Goal: Transaction & Acquisition: Purchase product/service

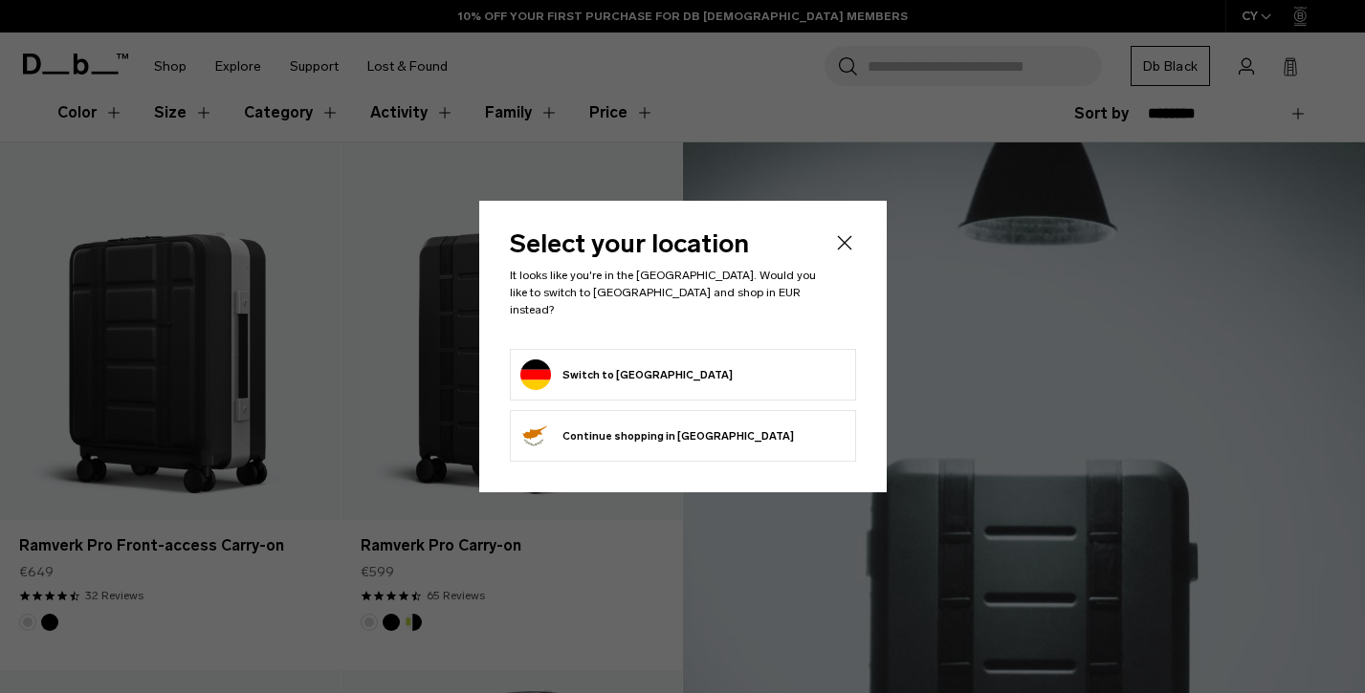
click at [569, 360] on button "Switch to Germany" at bounding box center [626, 375] width 212 height 31
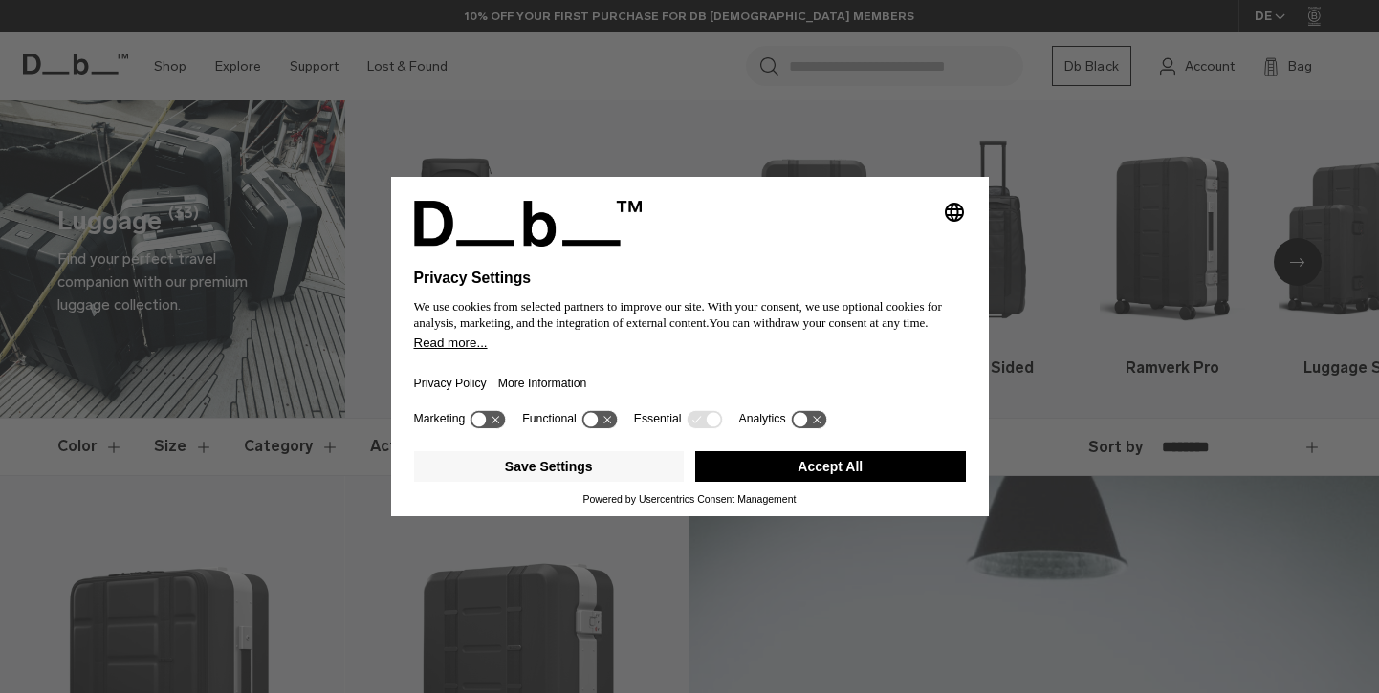
click at [761, 477] on button "Accept All" at bounding box center [830, 466] width 271 height 31
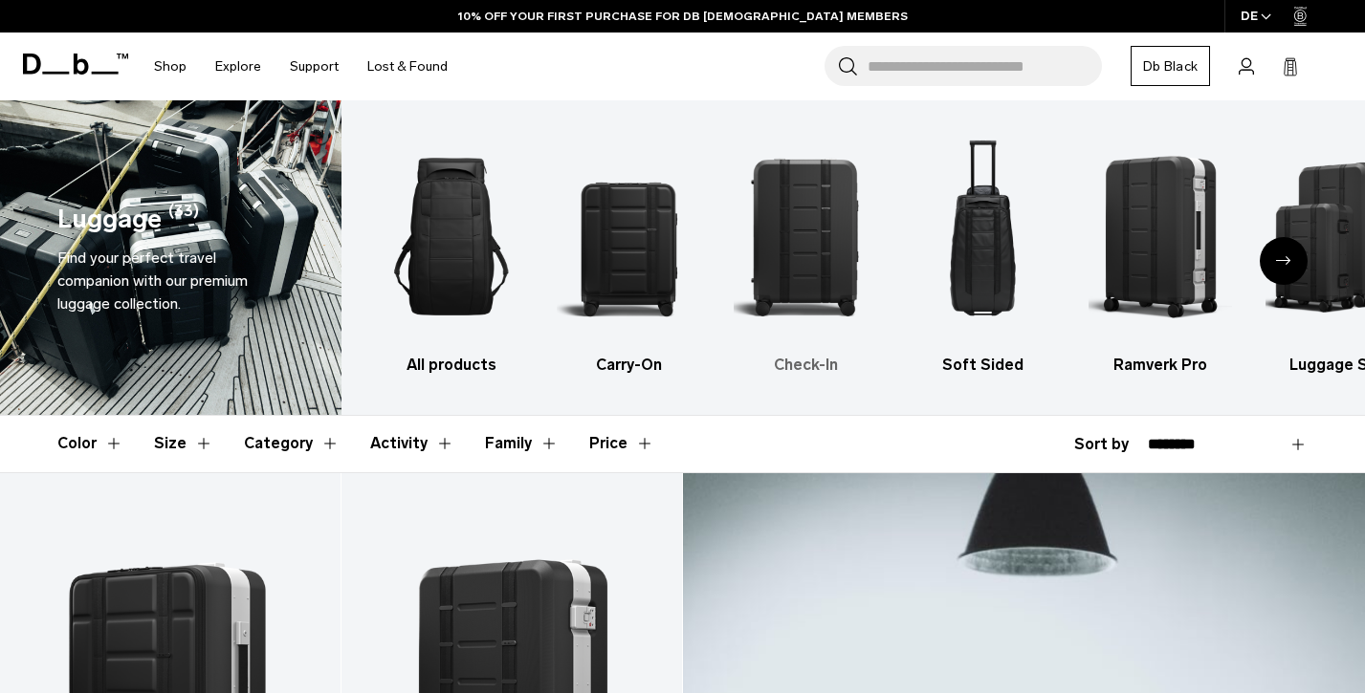
click at [807, 251] on img "3 / 6" at bounding box center [804, 236] width 143 height 215
click at [833, 251] on img "3 / 6" at bounding box center [804, 236] width 143 height 215
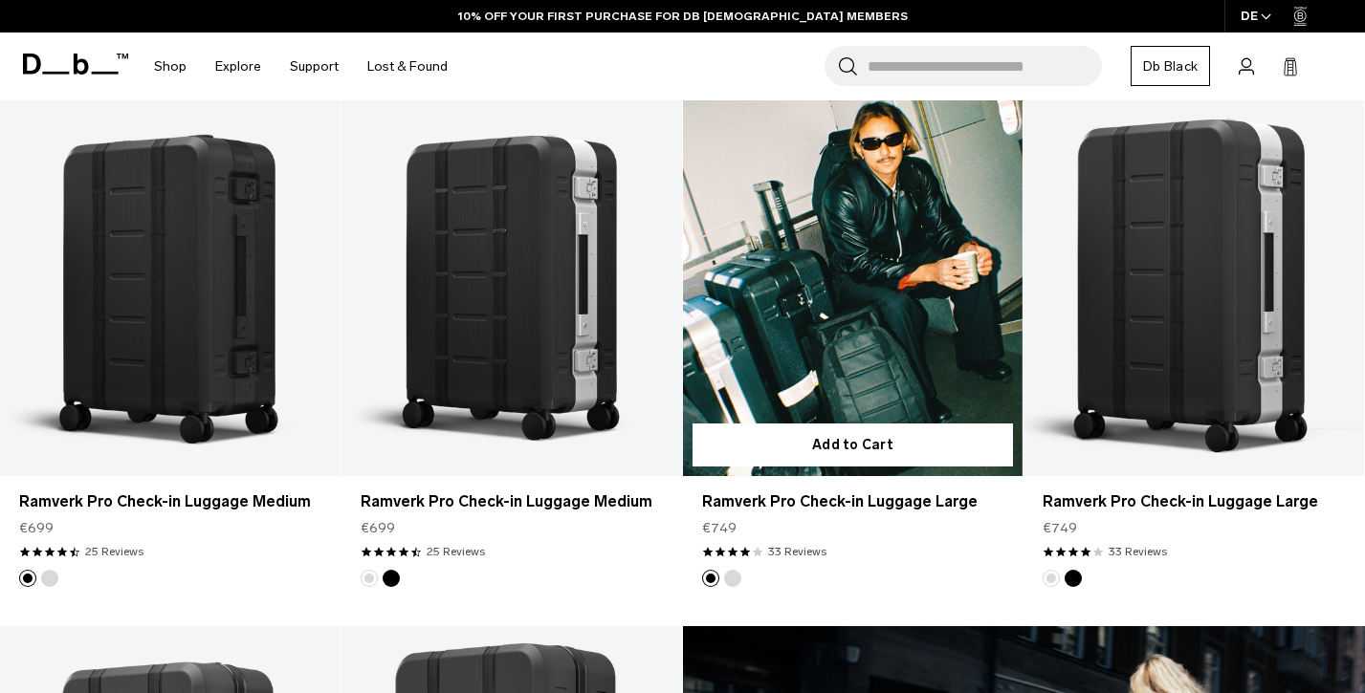
scroll to position [366, 0]
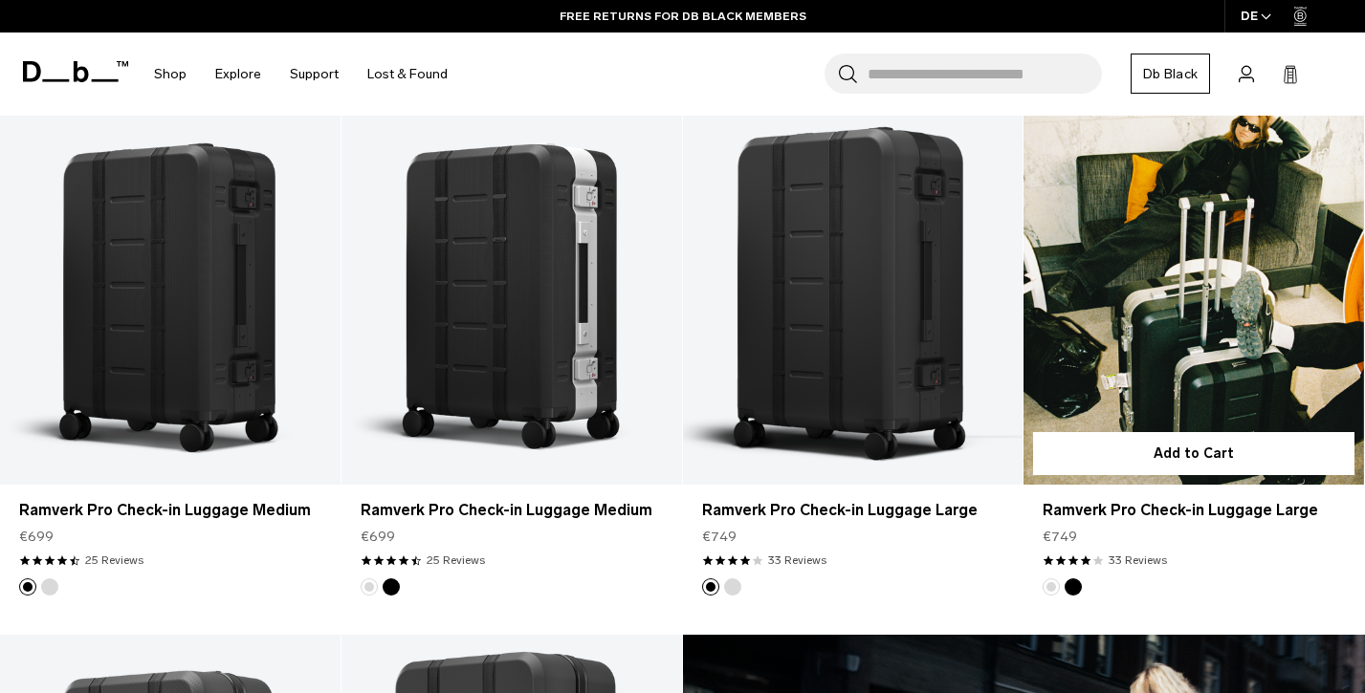
click at [1137, 337] on link "Ramverk Pro Check-in Luggage Large" at bounding box center [1193, 296] width 340 height 378
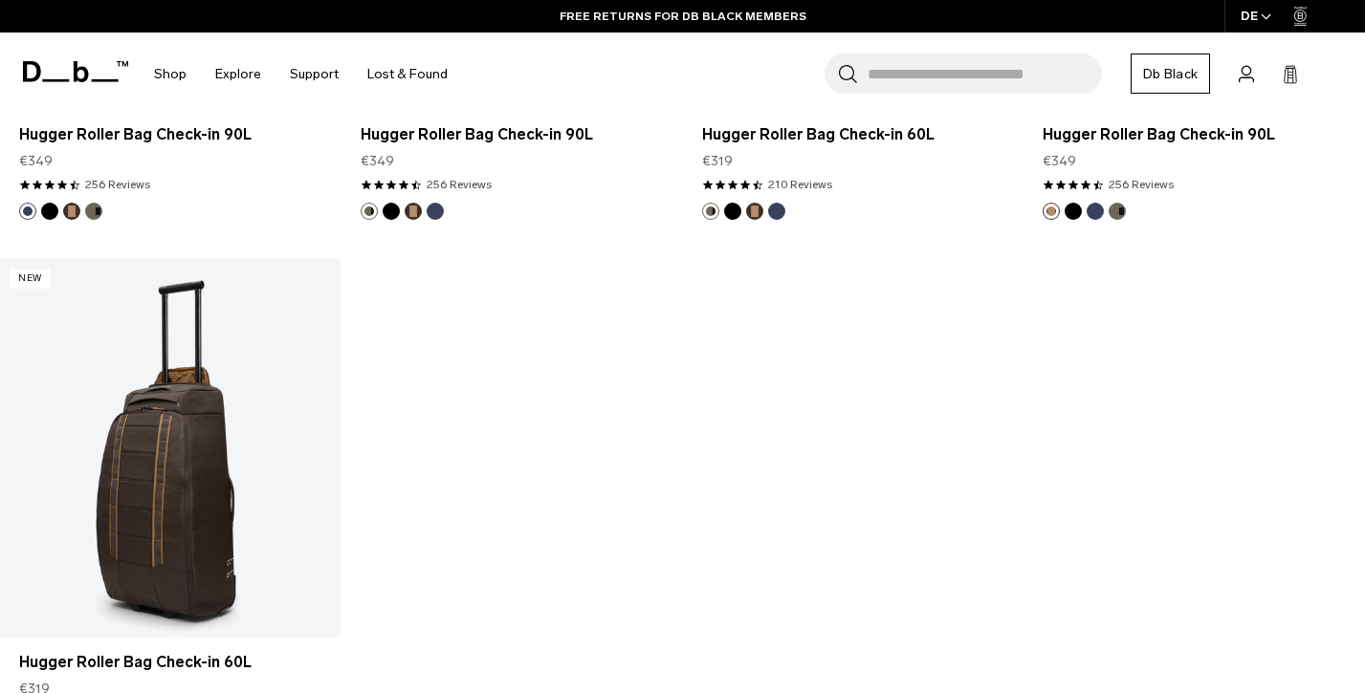
scroll to position [2439, 0]
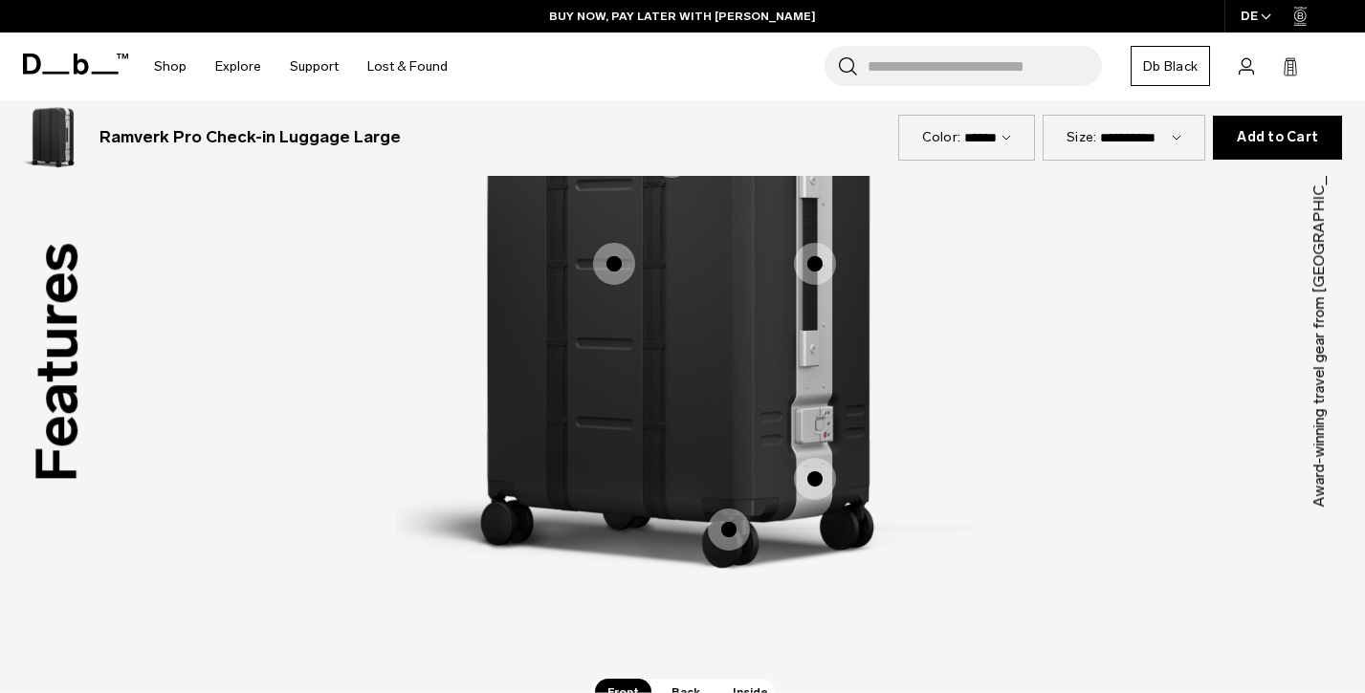
scroll to position [2745, 0]
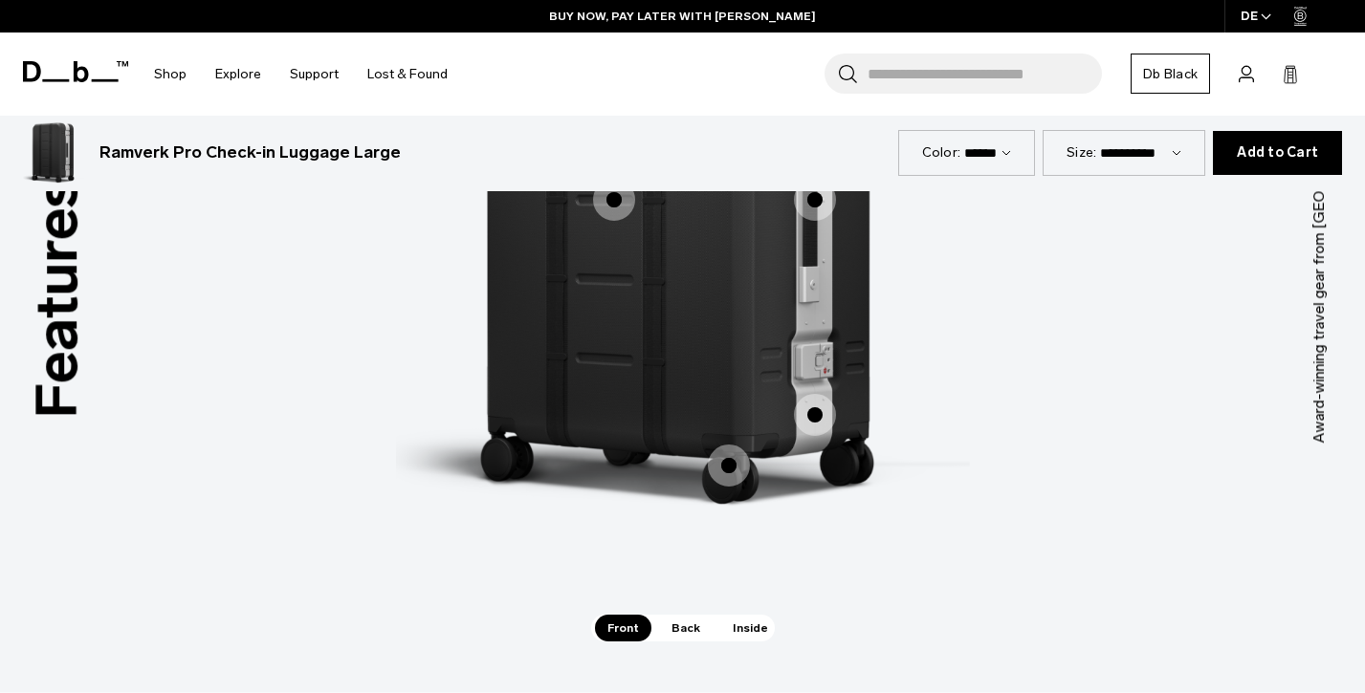
click at [752, 646] on div "Features Tap a hotspot to learn more Award-winning travel gear from Scandinavia…" at bounding box center [682, 254] width 1365 height 901
click at [747, 636] on span "Inside" at bounding box center [750, 628] width 60 height 27
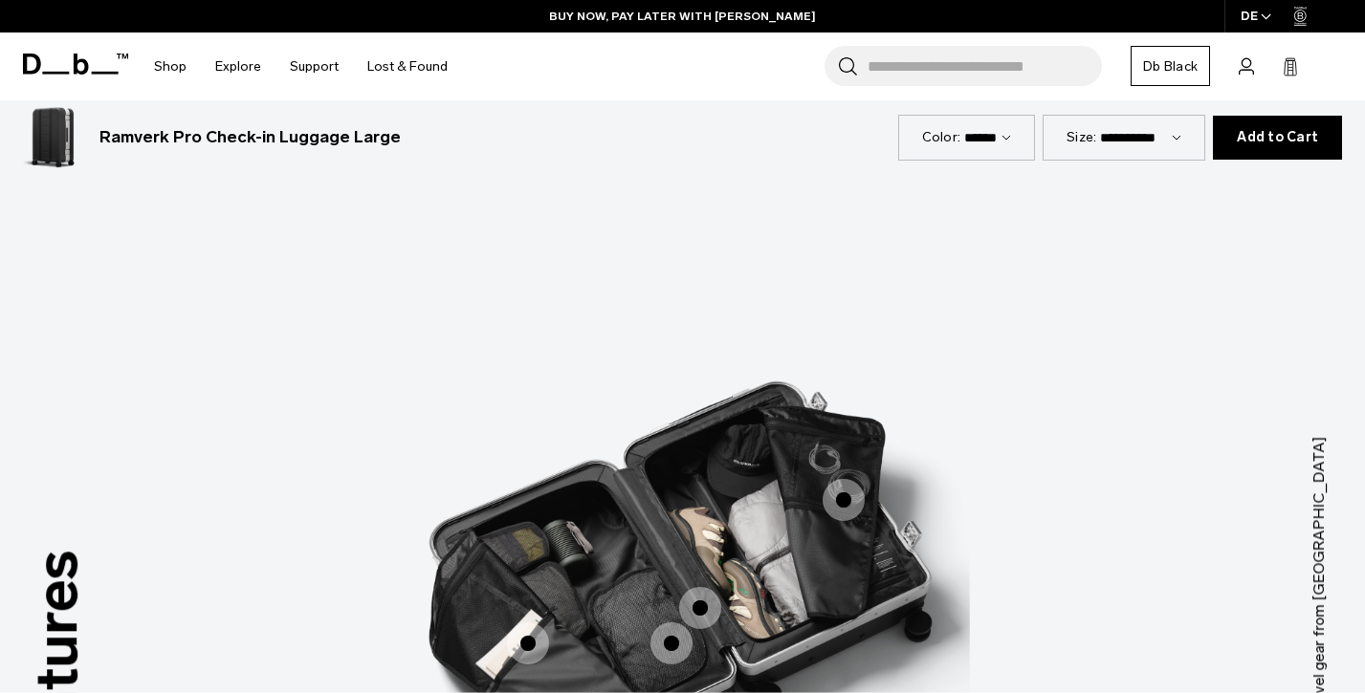
scroll to position [2501, 0]
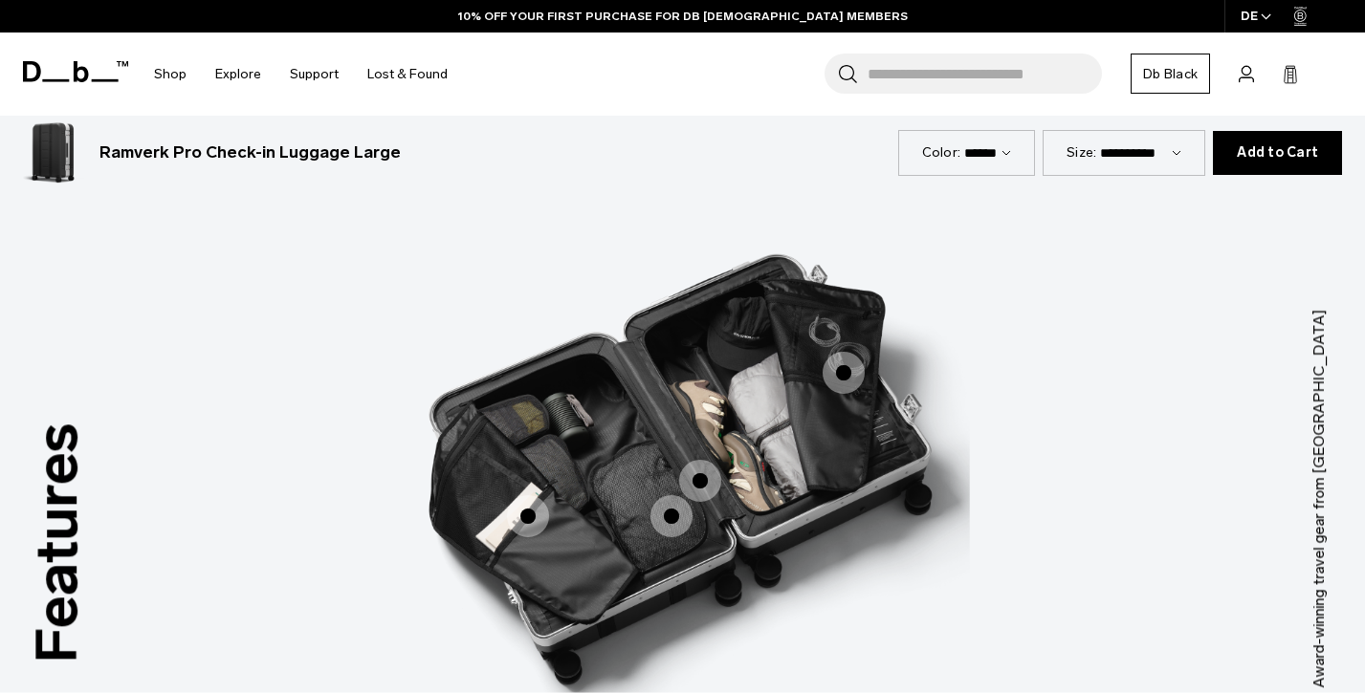
click at [681, 523] on span "3 / 3" at bounding box center [671, 516] width 42 height 42
click at [678, 515] on span "3 / 3" at bounding box center [671, 516] width 42 height 42
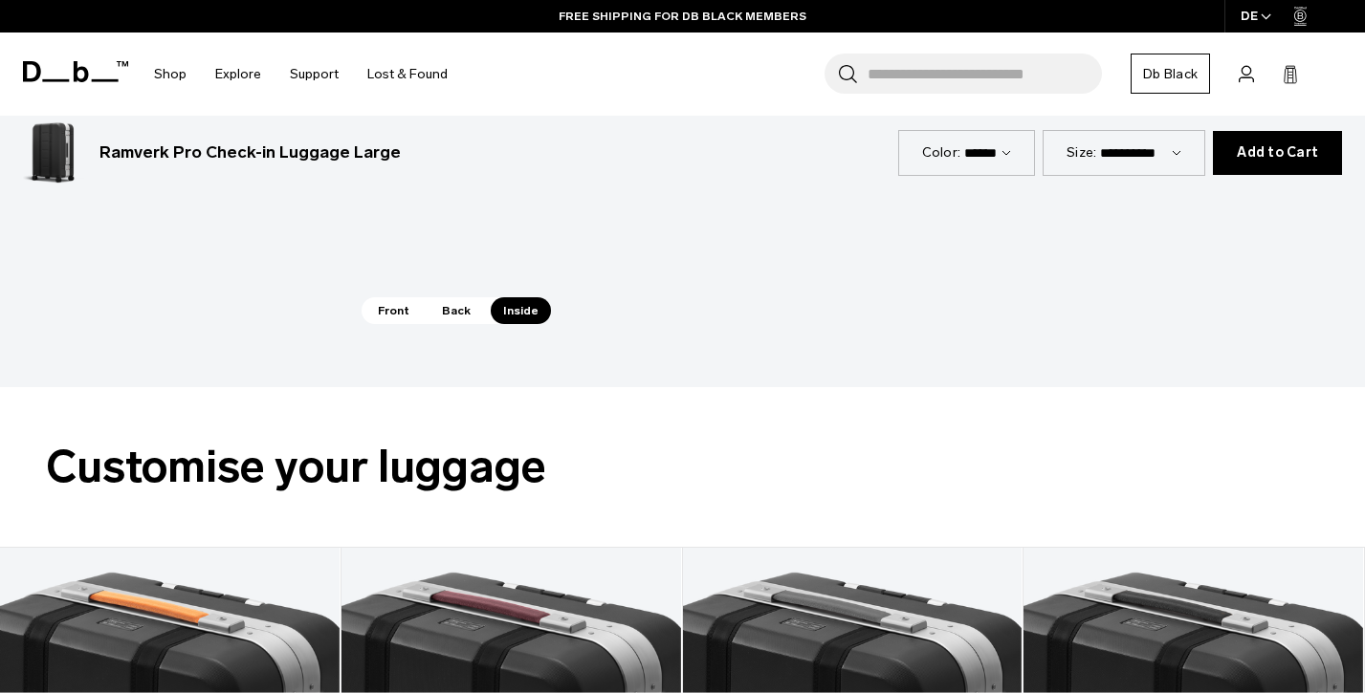
scroll to position [3467, 0]
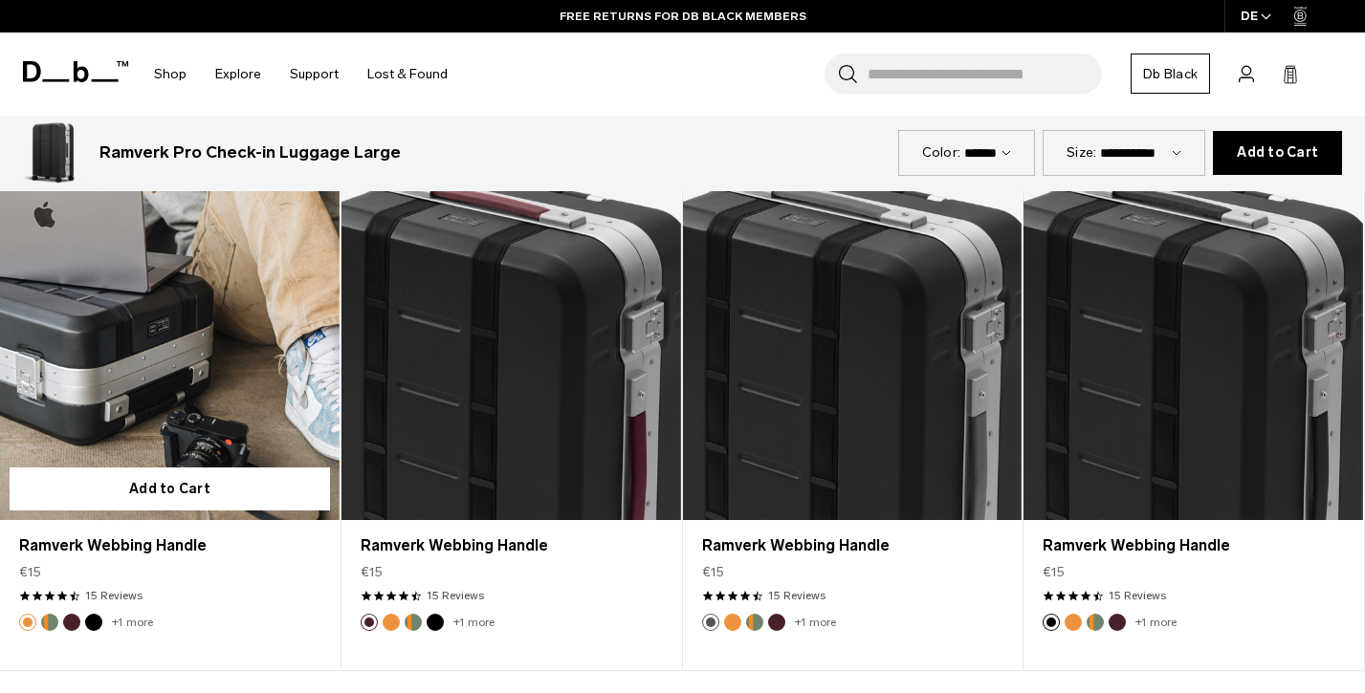
click at [48, 624] on button "Sage Green" at bounding box center [49, 622] width 17 height 17
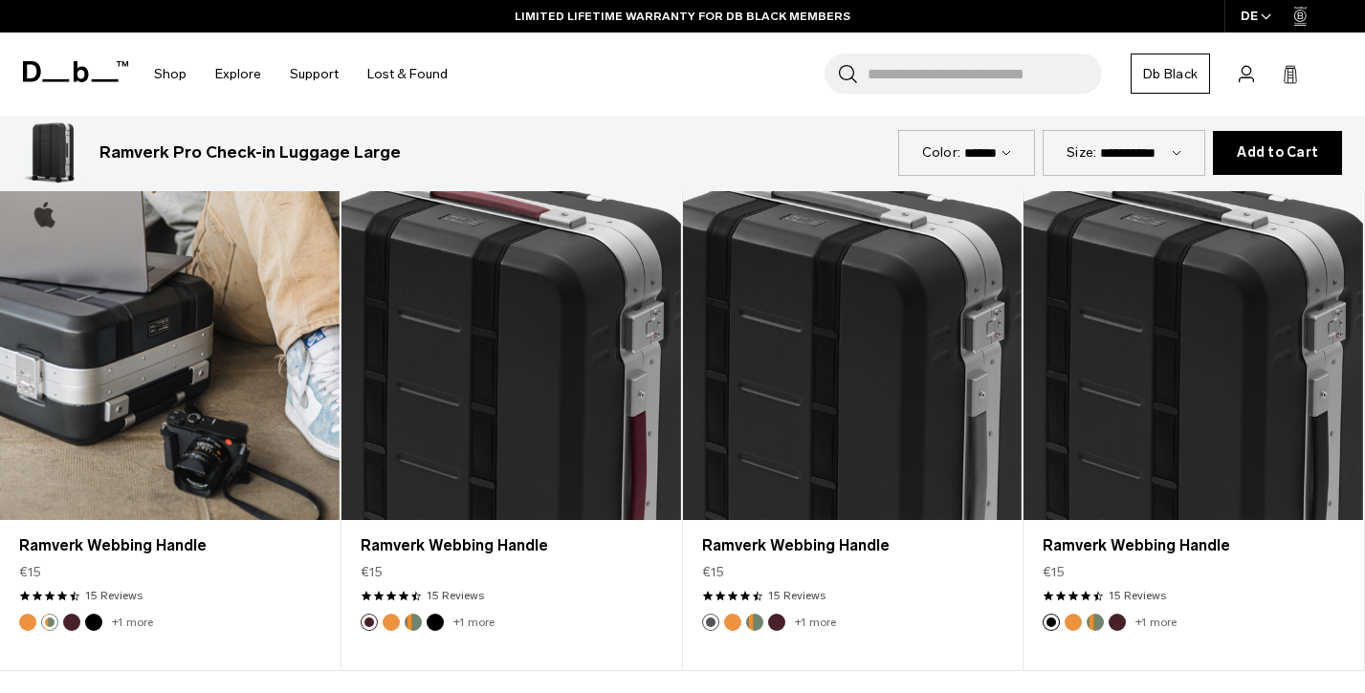
click at [26, 623] on button "Midnight Sun" at bounding box center [27, 622] width 17 height 17
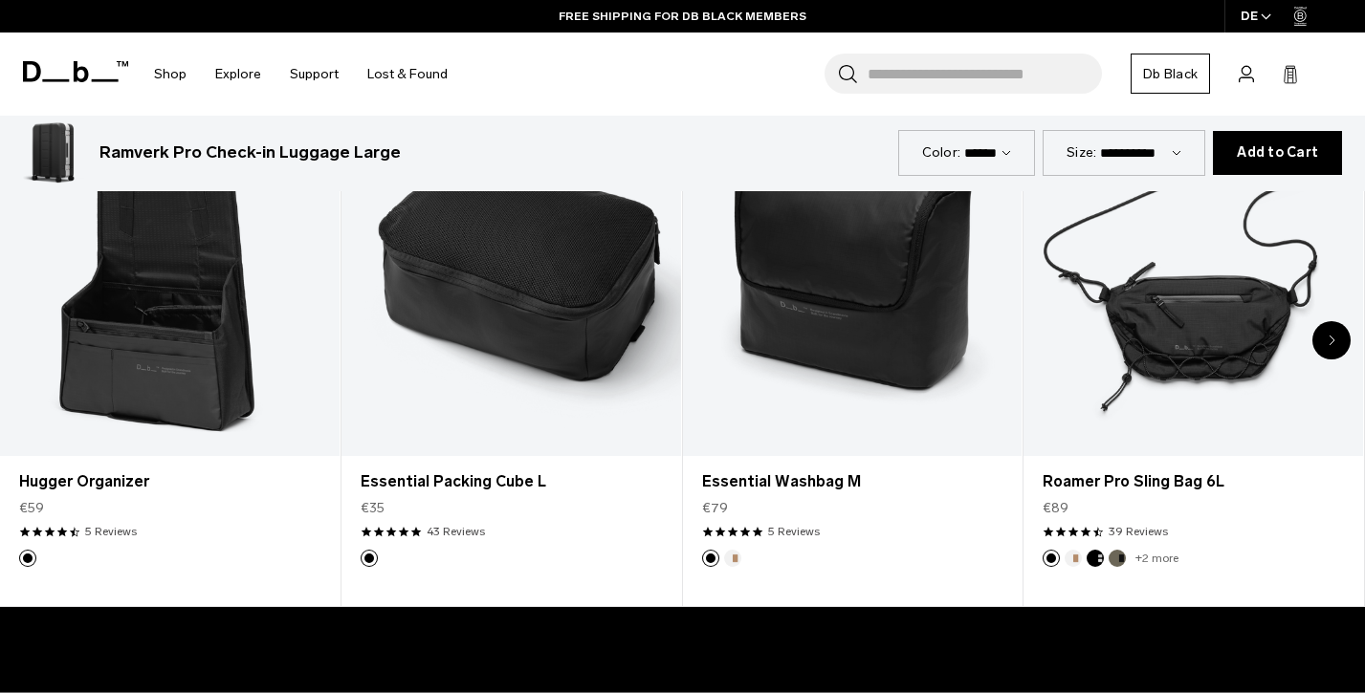
scroll to position [4077, 0]
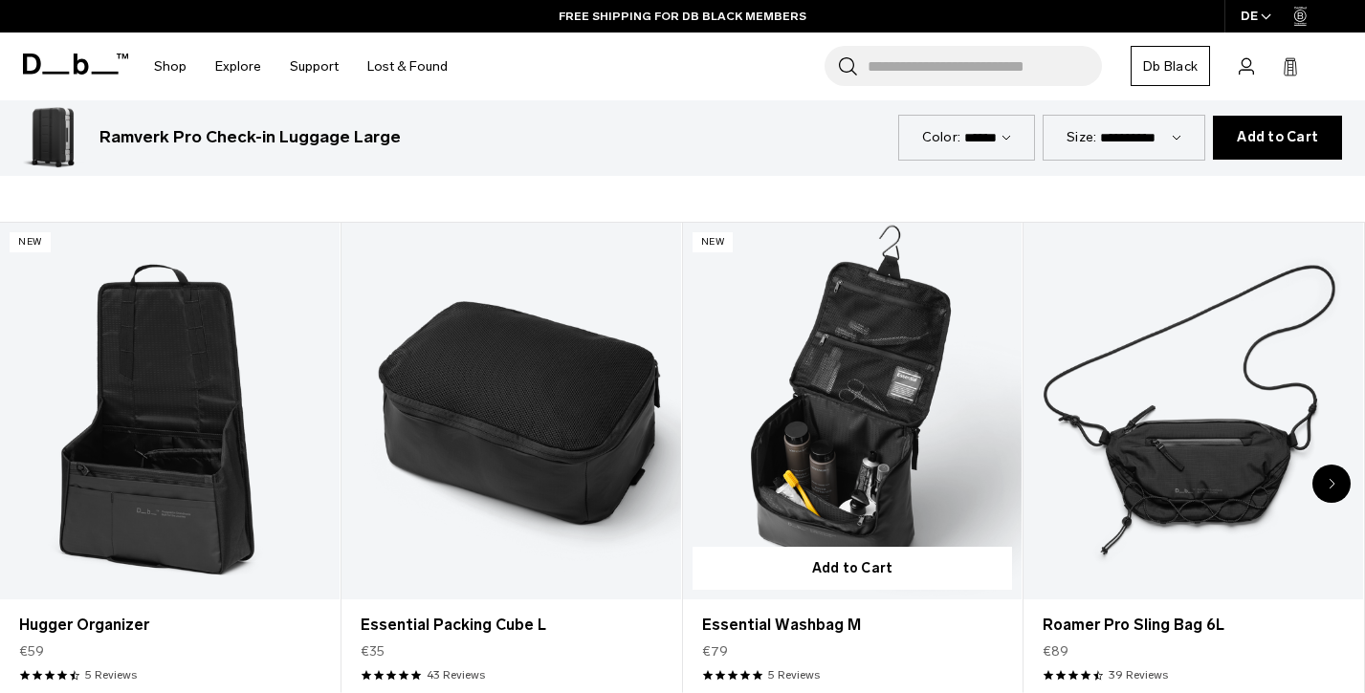
click at [913, 448] on link "Essential Washbag M" at bounding box center [852, 411] width 339 height 377
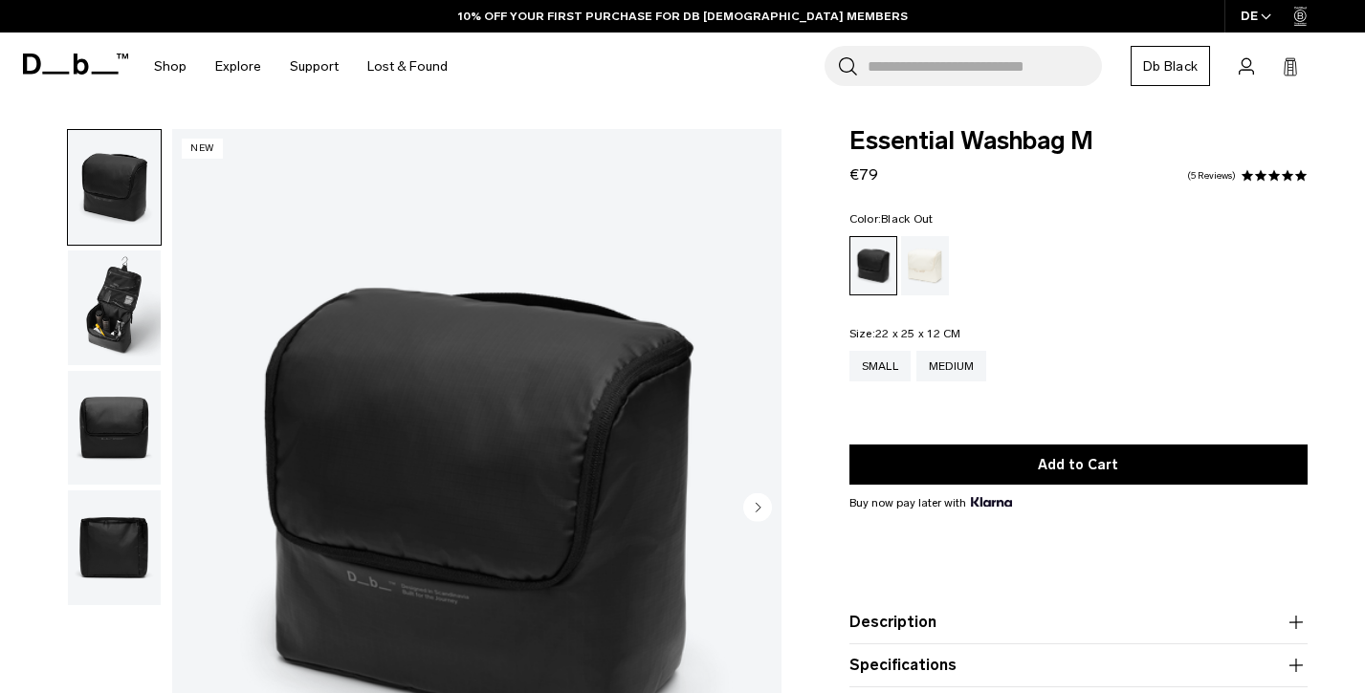
click at [138, 295] on img "button" at bounding box center [114, 308] width 93 height 115
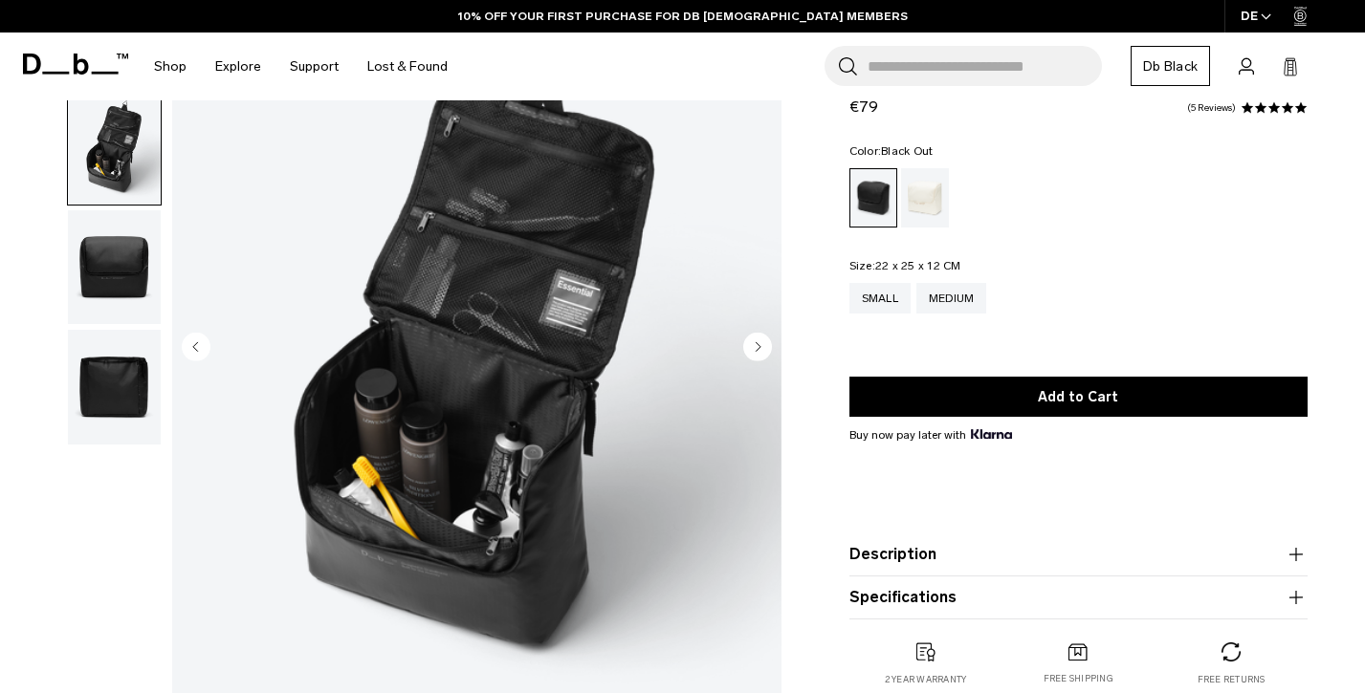
scroll to position [162, 0]
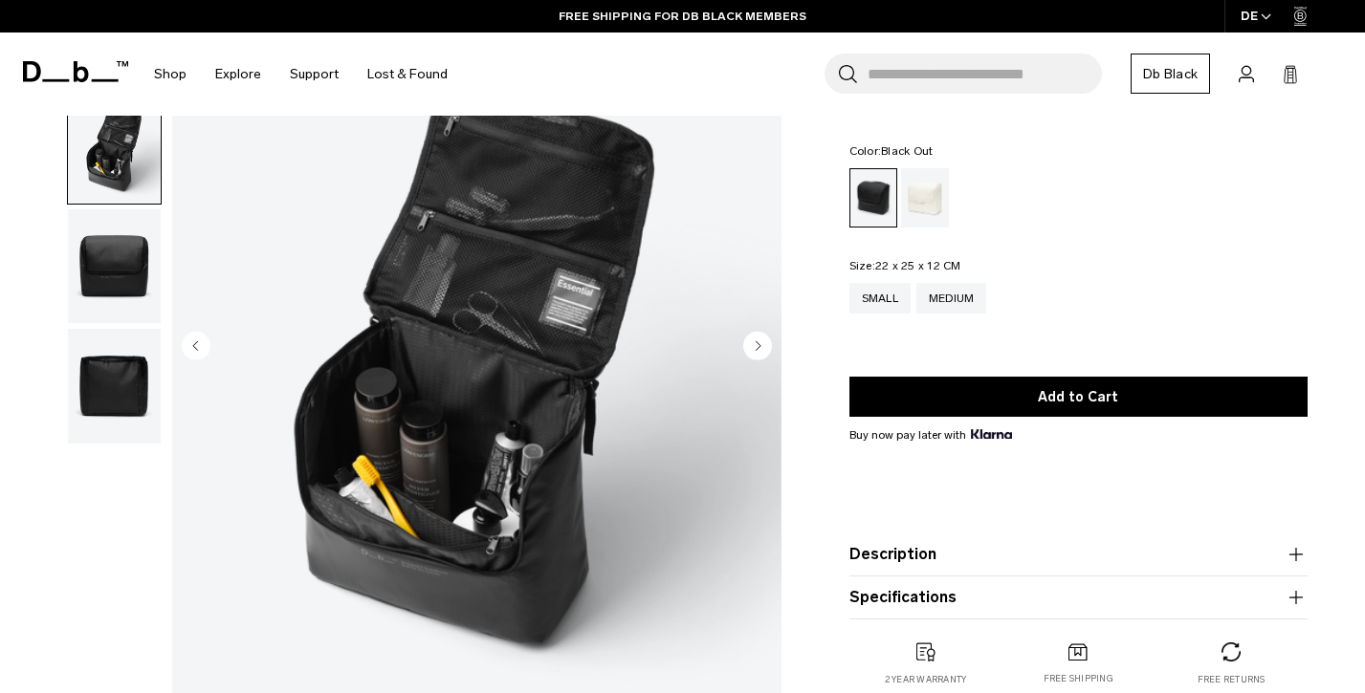
click at [132, 366] on img "button" at bounding box center [114, 386] width 93 height 115
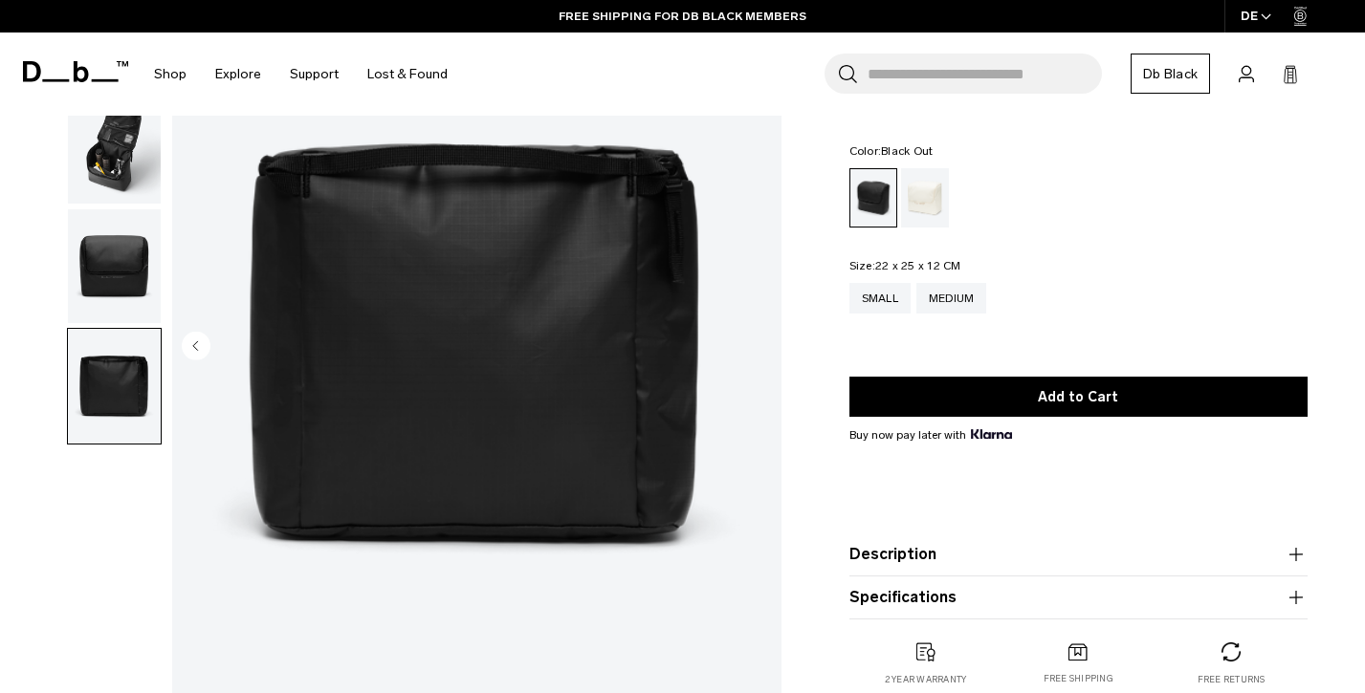
click at [125, 277] on img "button" at bounding box center [114, 266] width 93 height 115
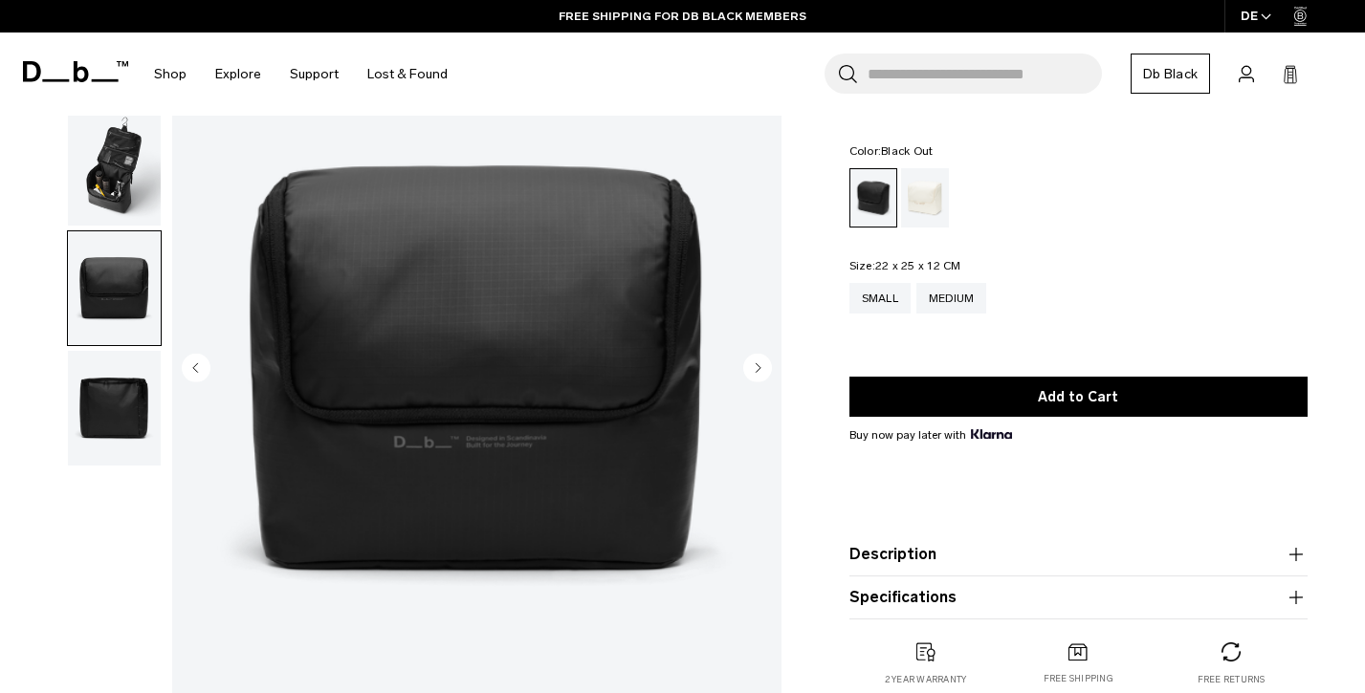
scroll to position [14, 0]
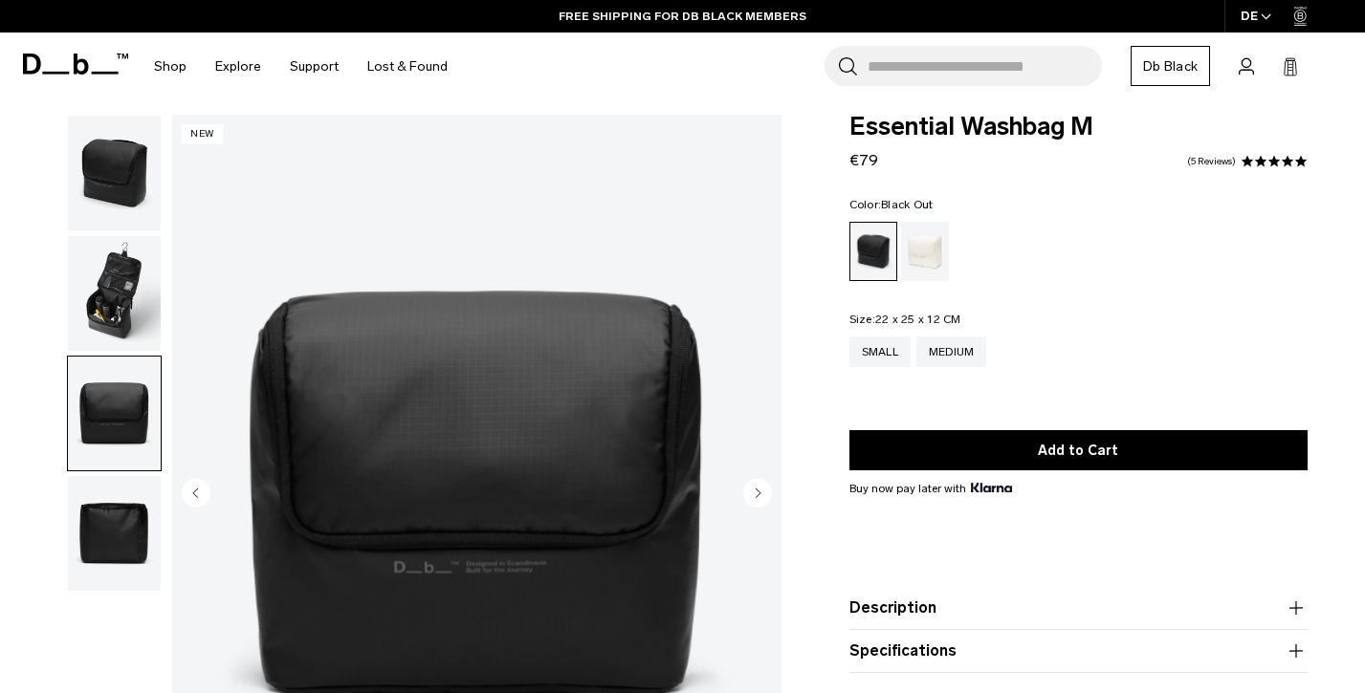
click at [127, 284] on img "button" at bounding box center [114, 293] width 93 height 115
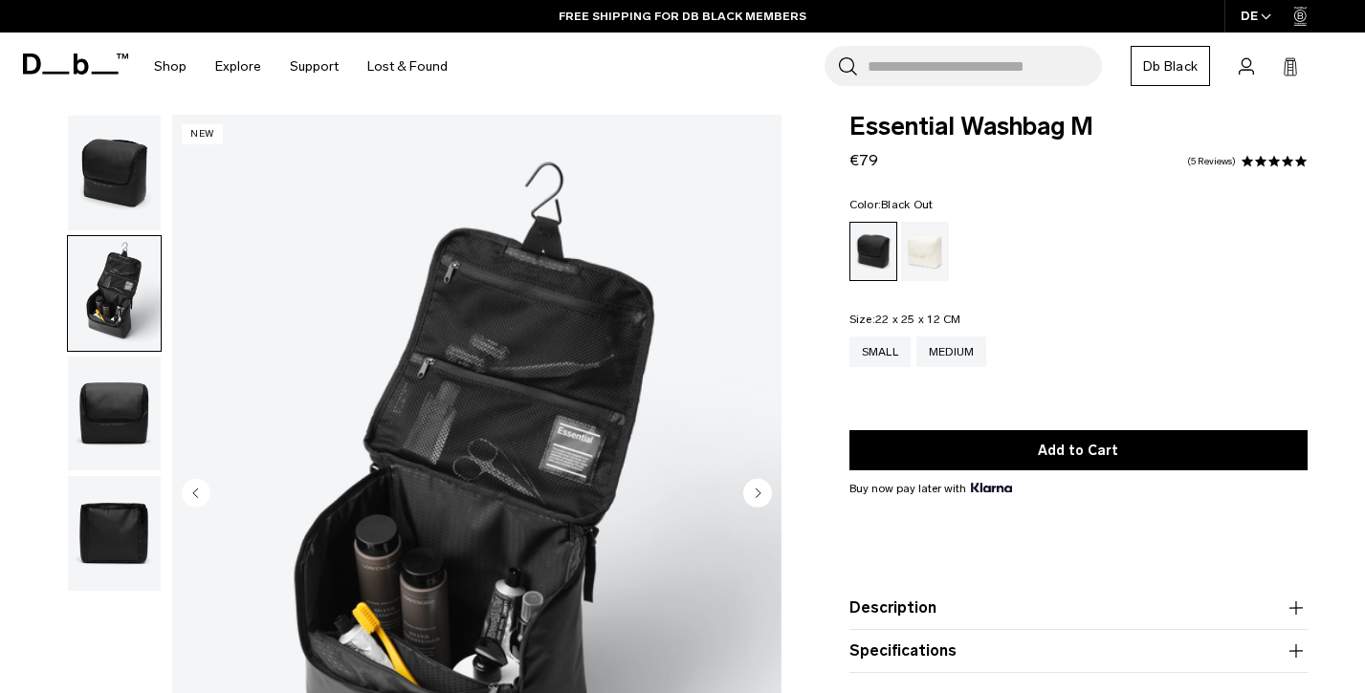
click at [113, 186] on img "button" at bounding box center [114, 173] width 93 height 115
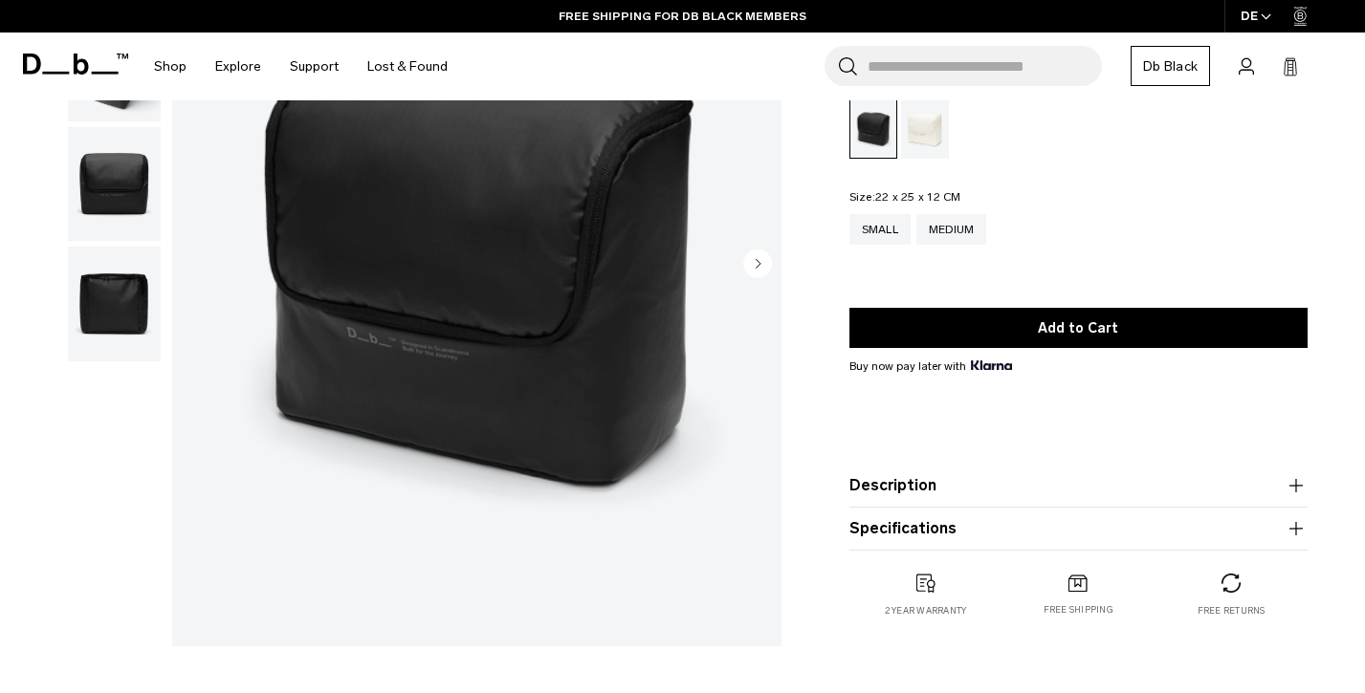
scroll to position [72, 0]
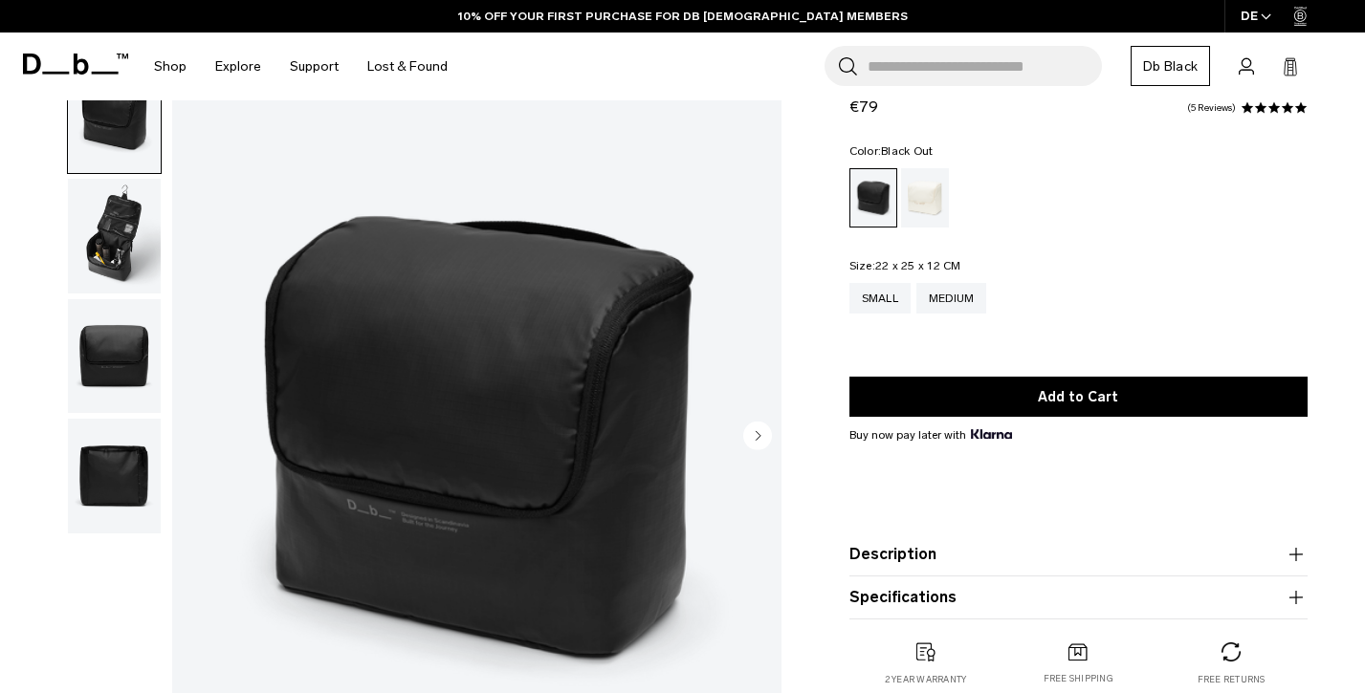
click at [1354, 169] on div "Essential Washbag M €79 4.8 star rating 5 Reviews Color: Black Out Out of stock…" at bounding box center [1078, 393] width 573 height 664
